Goal: Information Seeking & Learning: Learn about a topic

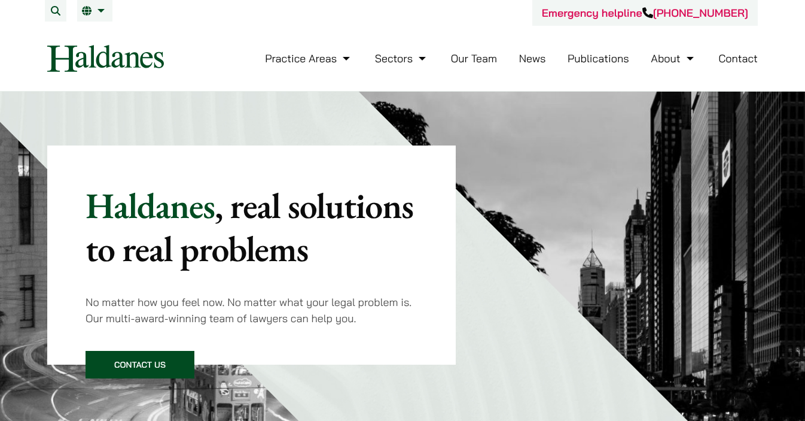
click at [0, 0] on button "Open menu" at bounding box center [0, 0] width 0 height 0
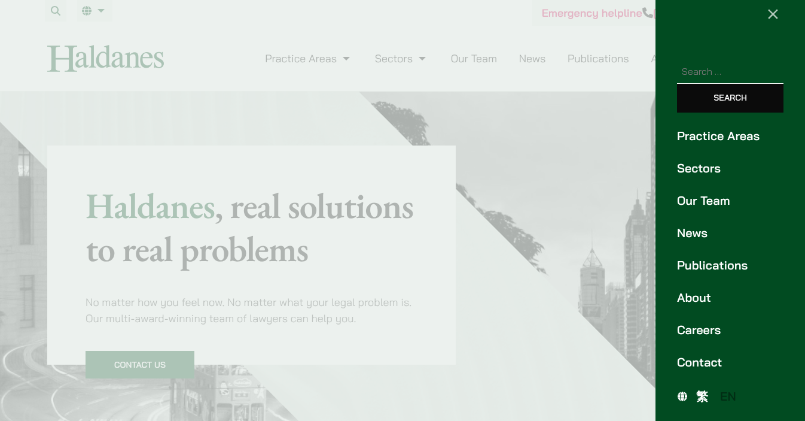
scroll to position [112, 0]
click at [711, 339] on link "Careers" at bounding box center [730, 330] width 107 height 18
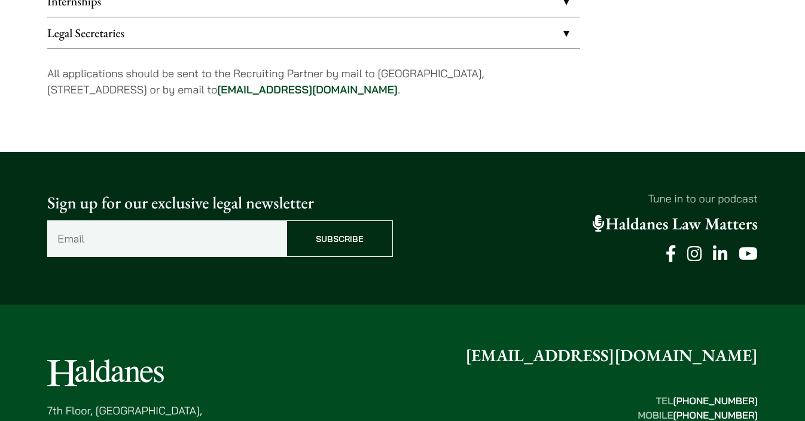
scroll to position [1166, 0]
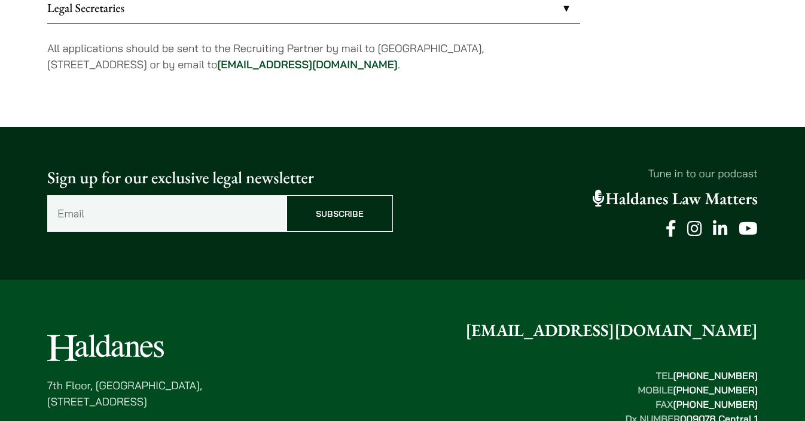
scroll to position [1444, 0]
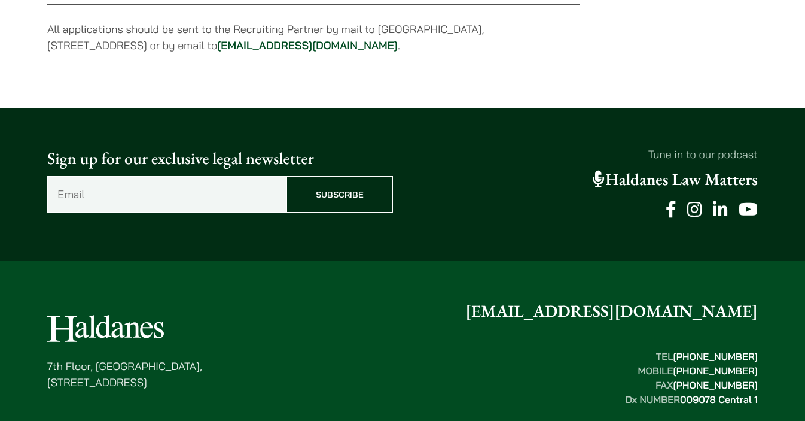
scroll to position [1285, 0]
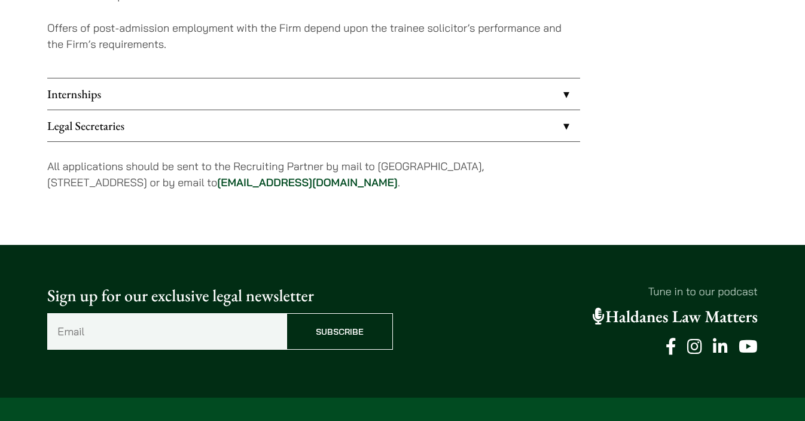
scroll to position [1375, 0]
